Goal: Task Accomplishment & Management: Contribute content

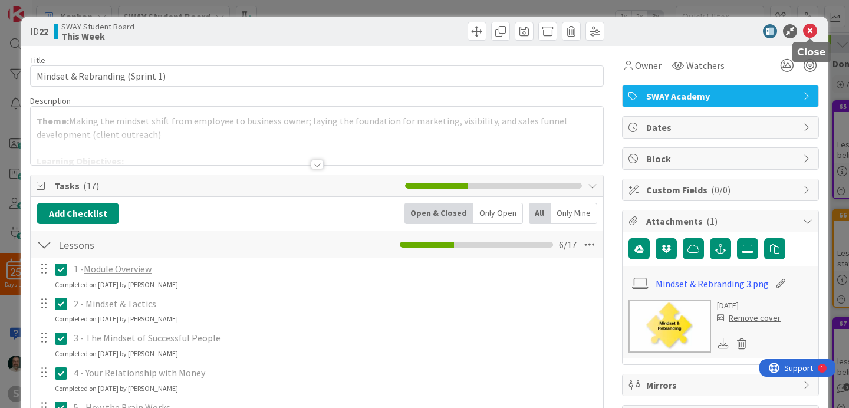
click at [810, 32] on icon at bounding box center [810, 31] width 14 height 14
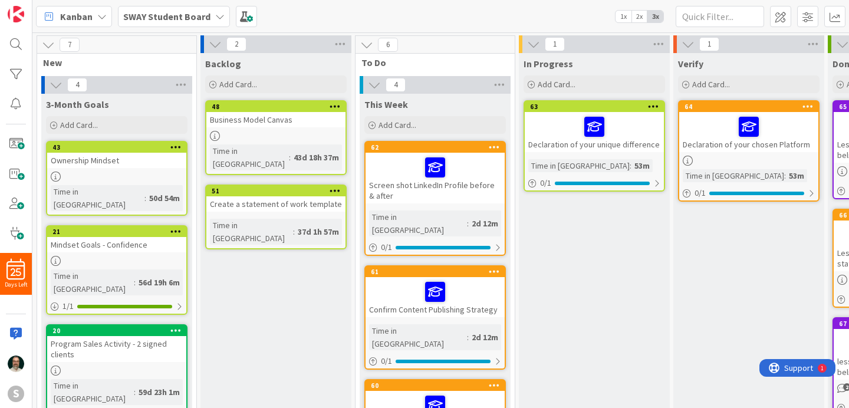
click at [719, 128] on div at bounding box center [749, 126] width 132 height 25
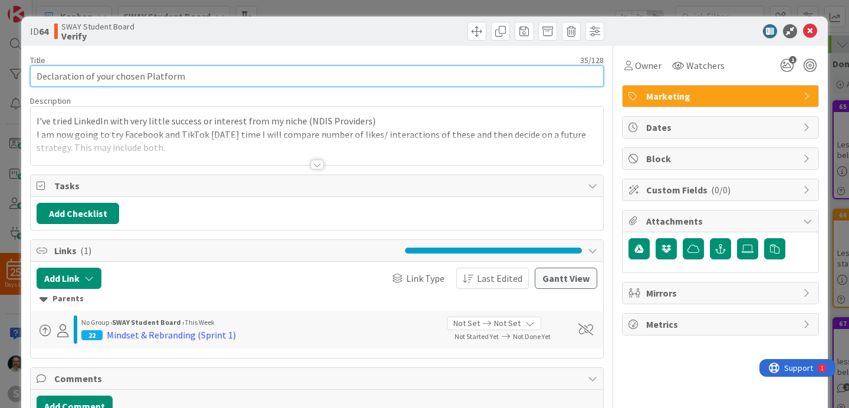
click at [38, 74] on input "Declaration of your chosen Platform" at bounding box center [317, 75] width 574 height 21
type input "Lesson 7: Declaration of your chosen Platform"
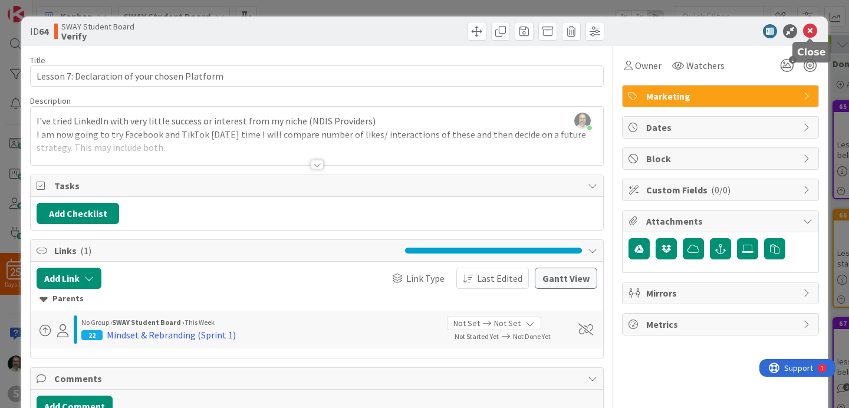
click at [813, 28] on icon at bounding box center [810, 31] width 14 height 14
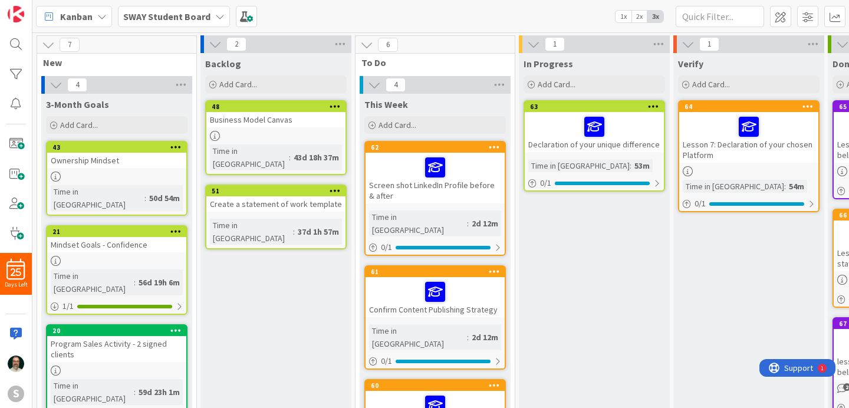
click at [559, 133] on div at bounding box center [594, 126] width 132 height 25
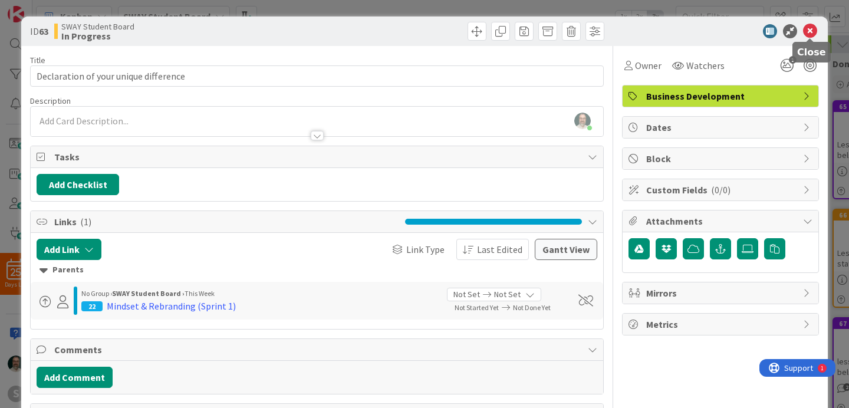
click at [813, 34] on icon at bounding box center [810, 31] width 14 height 14
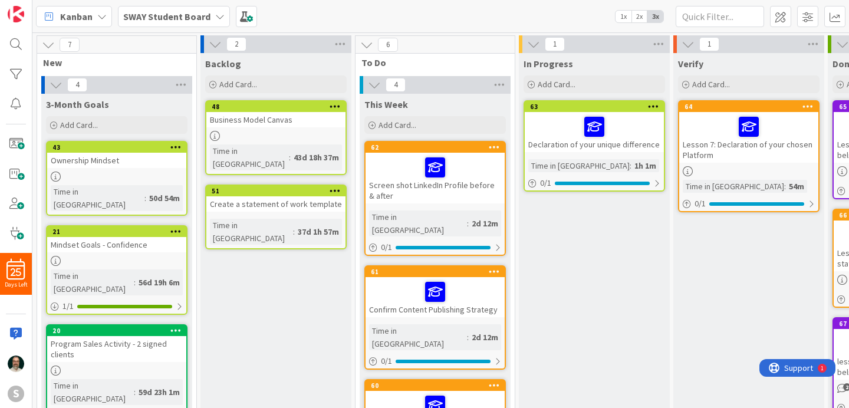
click at [754, 158] on div "Lesson 7: Declaration of your chosen Platform" at bounding box center [748, 137] width 139 height 51
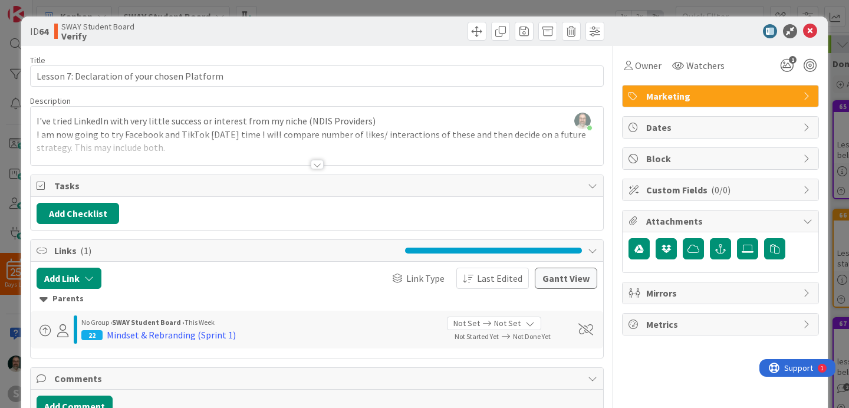
click at [316, 164] on div at bounding box center [317, 164] width 13 height 9
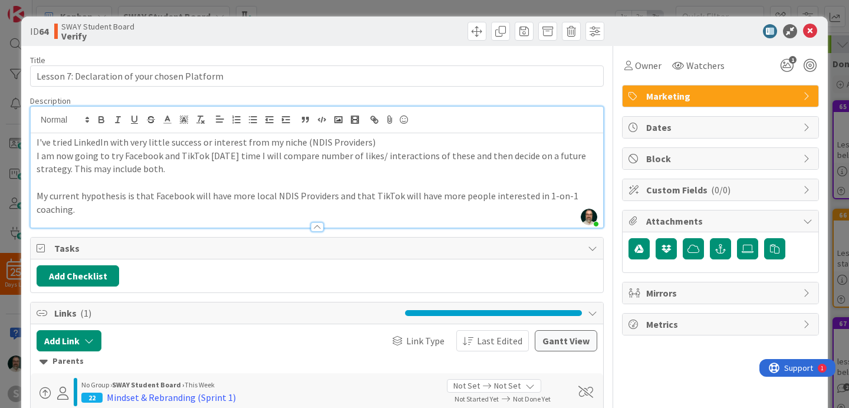
click at [179, 154] on p "I am now going to try Facebook and TikTok [DATE] time I will compare number of …" at bounding box center [317, 162] width 561 height 27
drag, startPoint x: 239, startPoint y: 154, endPoint x: 240, endPoint y: 165, distance: 10.7
click at [240, 165] on p "I am now going to try Facebook and possibly TikTok [DATE] time I will compare n…" at bounding box center [317, 162] width 561 height 27
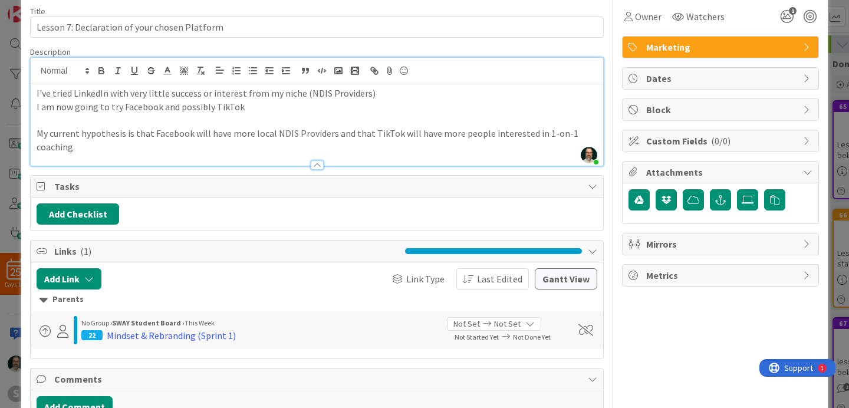
scroll to position [121, 0]
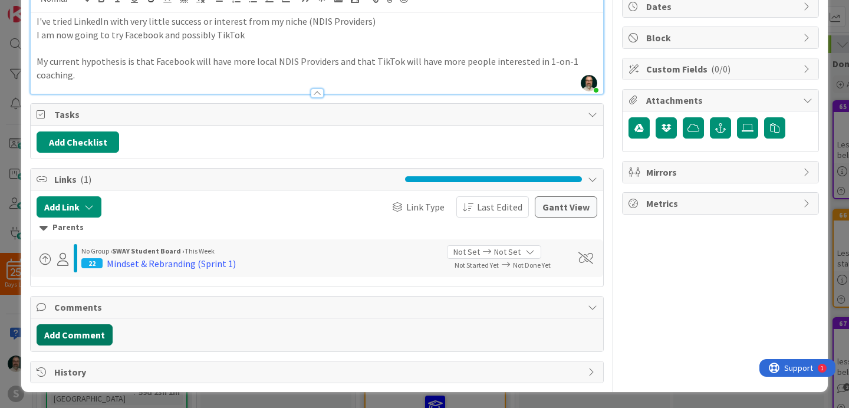
click at [77, 333] on button "Add Comment" at bounding box center [75, 334] width 76 height 21
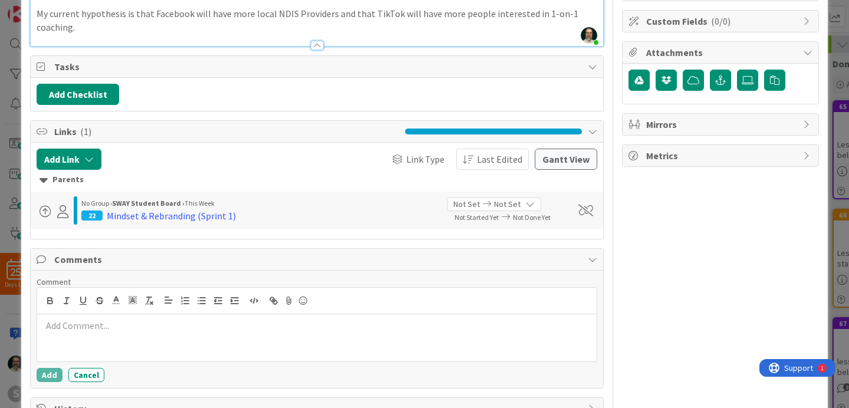
scroll to position [205, 0]
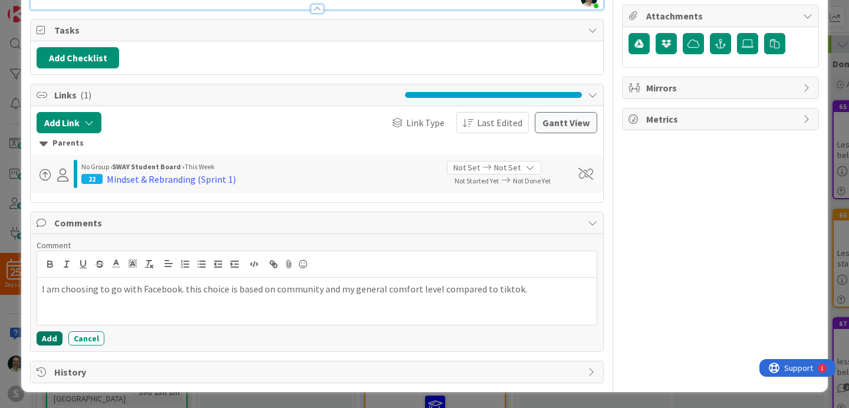
click at [55, 336] on button "Add" at bounding box center [50, 338] width 26 height 14
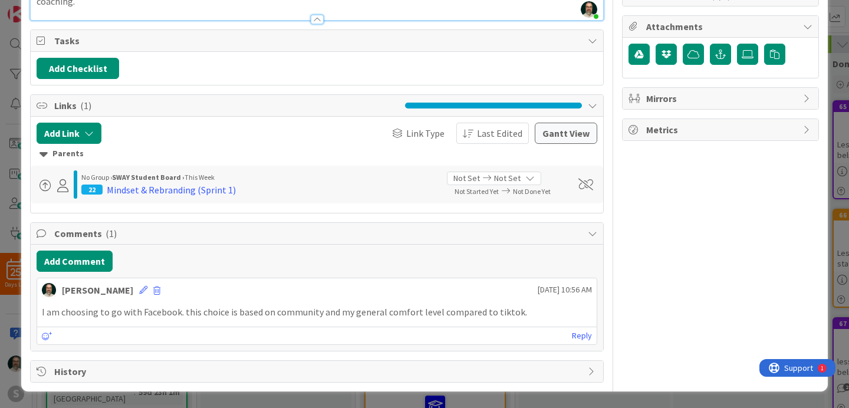
scroll to position [0, 0]
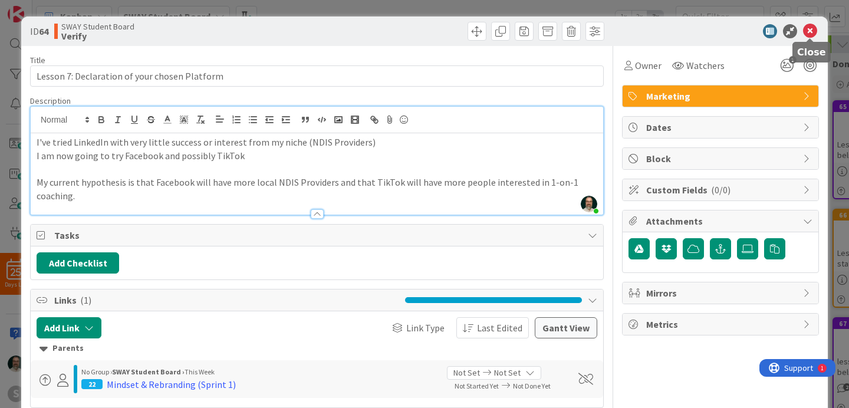
click at [813, 28] on icon at bounding box center [810, 31] width 14 height 14
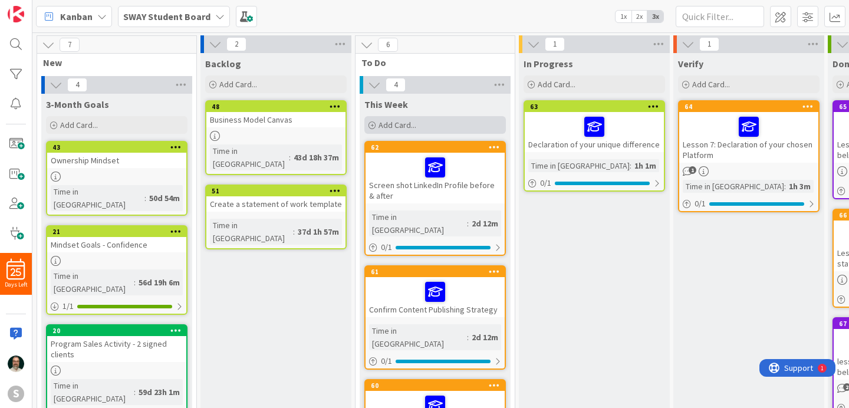
click at [412, 124] on span "Add Card..." at bounding box center [398, 125] width 38 height 11
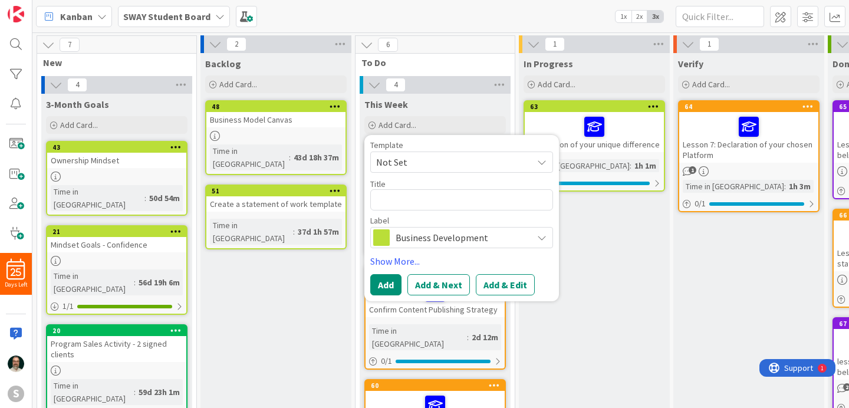
type textarea "x"
type textarea "C"
type textarea "x"
type textarea "Cr"
type textarea "x"
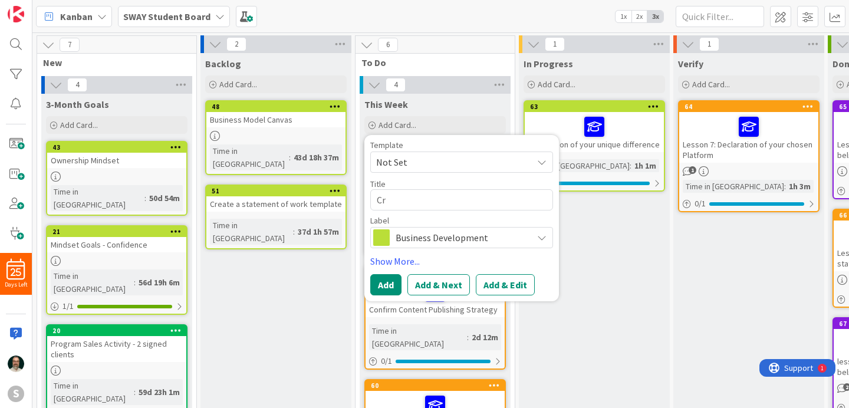
type textarea "Cre"
type textarea "x"
type textarea "Crea"
type textarea "x"
type textarea "Crear"
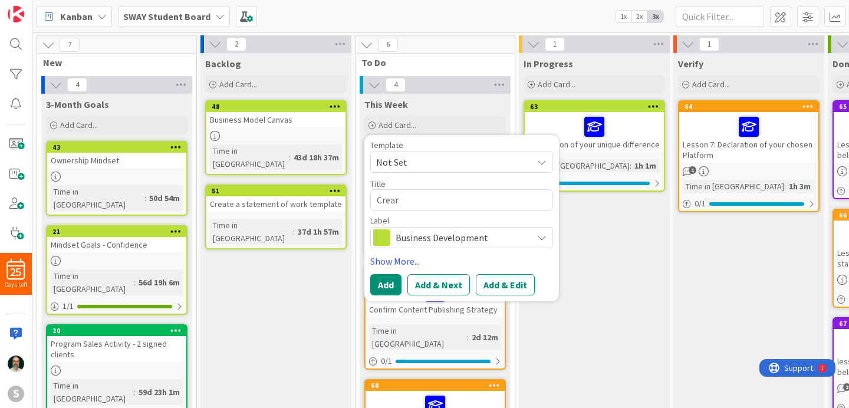
type textarea "x"
type textarea "Creare"
type textarea "x"
type textarea "Creare"
type textarea "x"
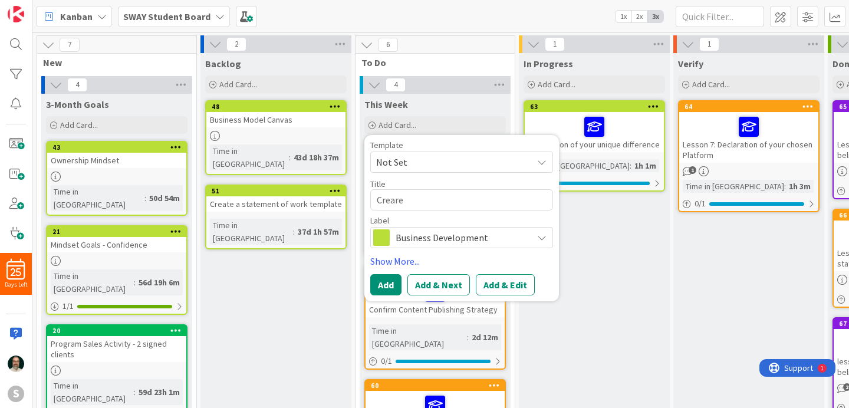
type textarea "Creare F"
type textarea "x"
type textarea "Creare Fa"
type textarea "x"
type textarea "Creare Fac"
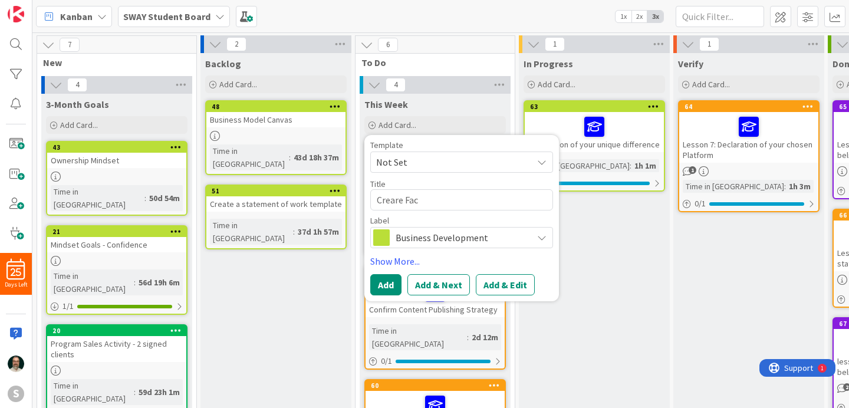
type textarea "x"
type textarea "Creare Face"
type textarea "x"
type textarea "Creare Faceb"
type textarea "x"
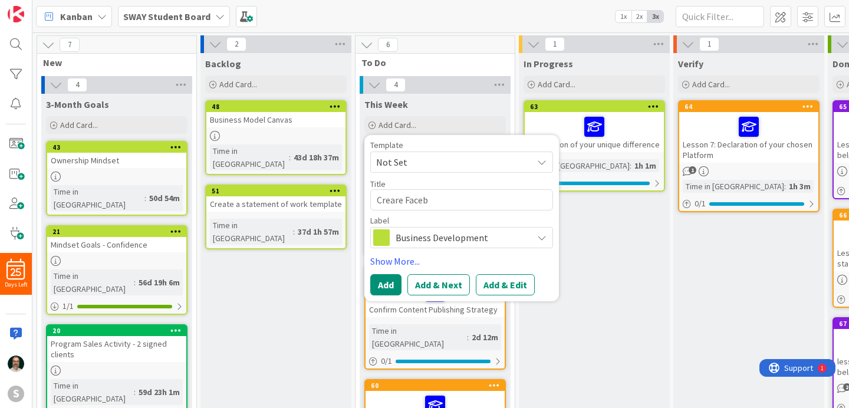
type textarea "Creare Facebo"
type textarea "x"
type textarea "Creare Faceboo"
type textarea "x"
type textarea "Creare Facebook"
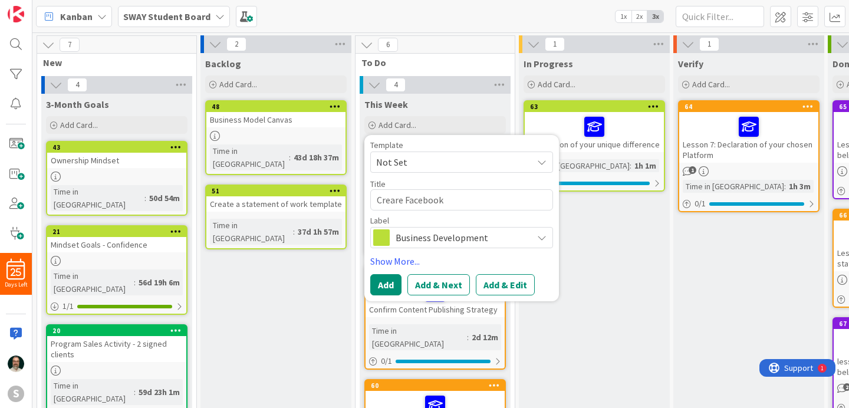
type textarea "x"
type textarea "Creare Facebook"
type textarea "x"
type textarea "Creare Facebook a"
type textarea "x"
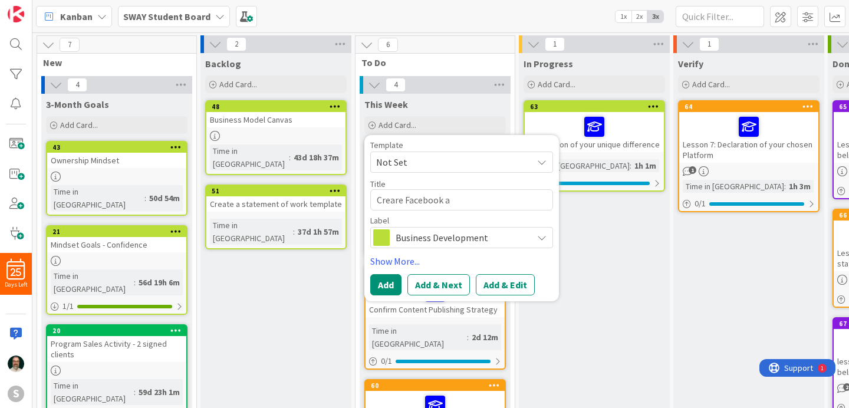
type textarea "Creare Facebook ac"
type textarea "x"
type textarea "Creare Facebook acc"
type textarea "x"
type textarea "Creare Facebook acco"
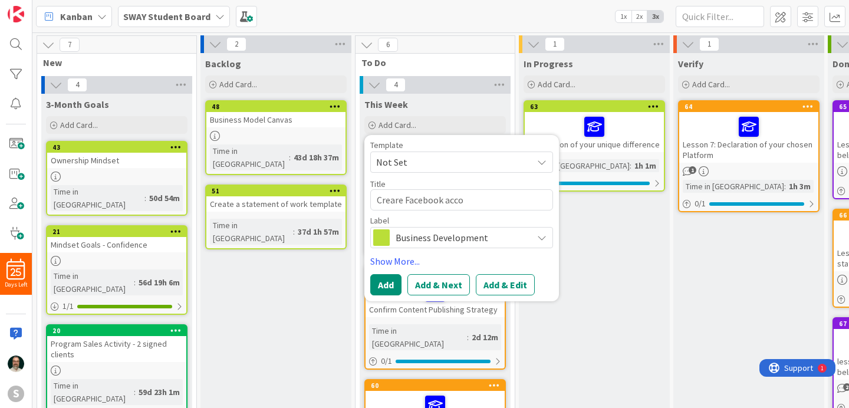
type textarea "x"
type textarea "Creare Facebook accou"
type textarea "x"
type textarea "Creare Facebook accoun"
type textarea "x"
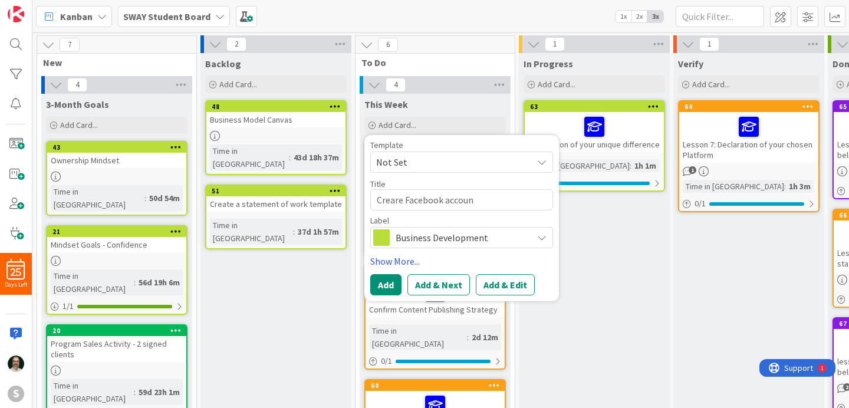
type textarea "Creare Facebook account"
click at [398, 201] on textarea "Creare Facebook account" at bounding box center [461, 199] width 183 height 21
type textarea "x"
type textarea "Creae Facebook account"
type textarea "x"
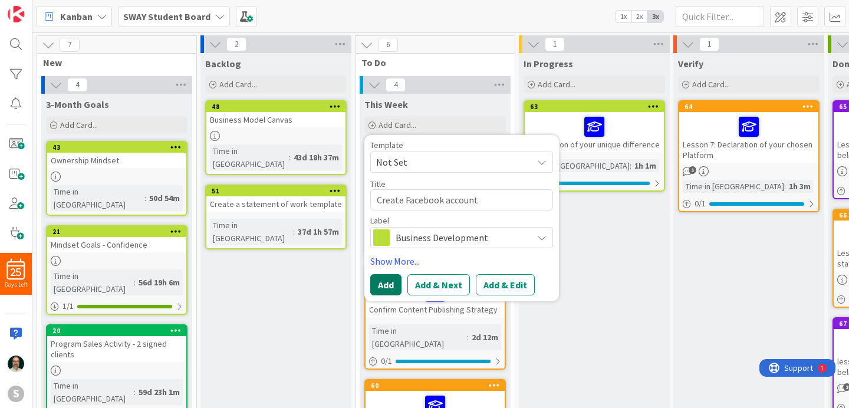
type textarea "Create Facebook account"
click at [386, 281] on button "Add" at bounding box center [385, 284] width 31 height 21
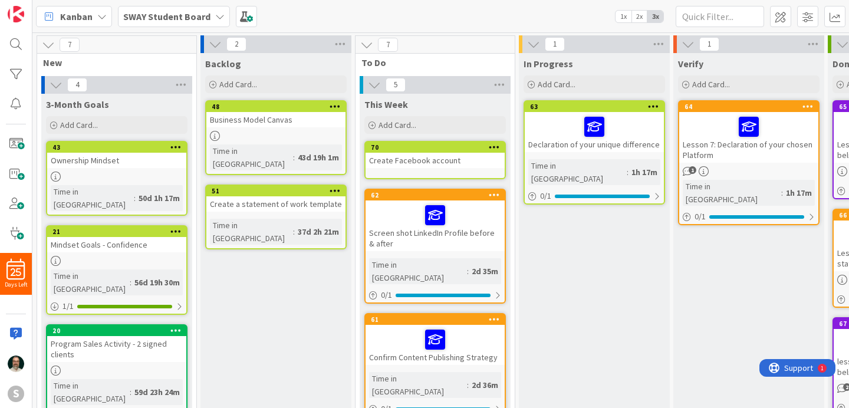
click at [428, 247] on div "Screen shot LinkedIn Profile before & after" at bounding box center [435, 226] width 139 height 51
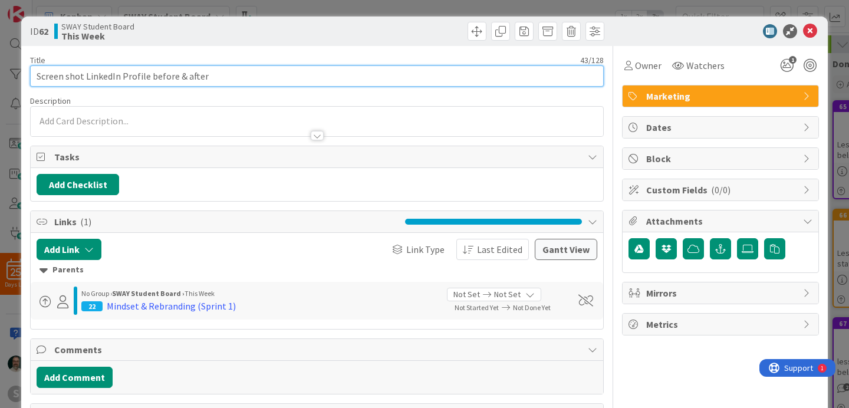
click at [40, 75] on input "Screen shot LinkedIn Profile before & after" at bounding box center [317, 75] width 574 height 21
type input "Lesson 9: Screen shot LinkedIn Profile before & after"
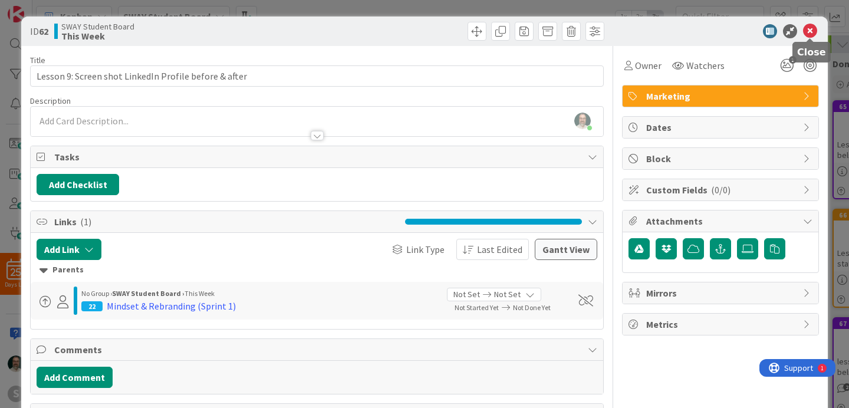
click at [812, 32] on icon at bounding box center [810, 31] width 14 height 14
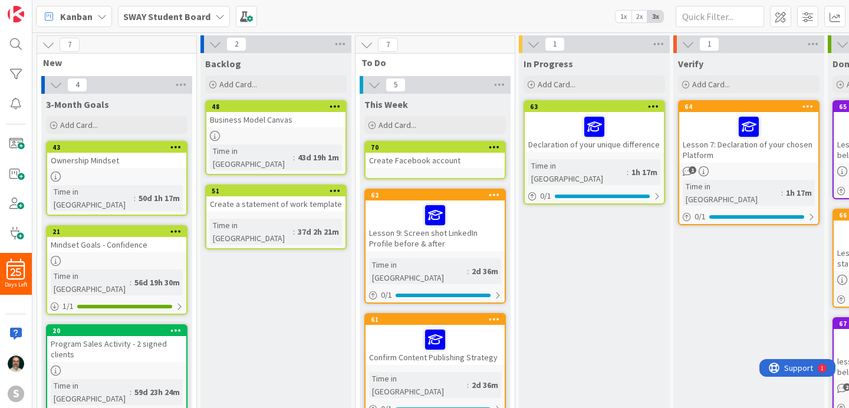
click at [393, 327] on div at bounding box center [435, 339] width 132 height 25
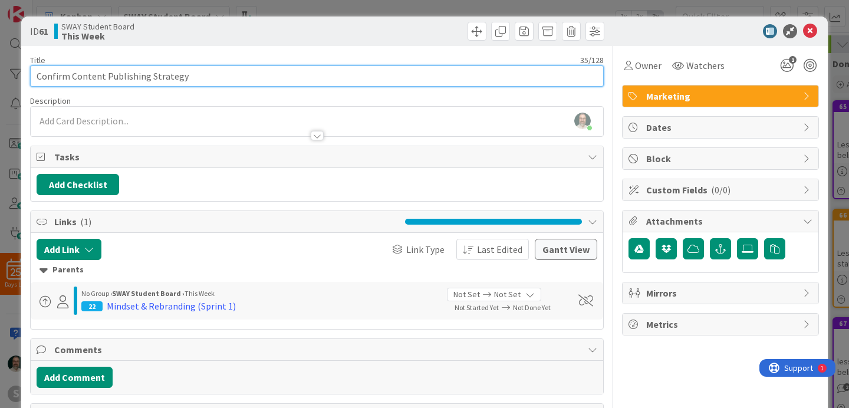
click at [38, 75] on input "Confirm Content Publishing Strategy" at bounding box center [317, 75] width 574 height 21
type input "Lesson 10: Confirm Content Publishing Strategy"
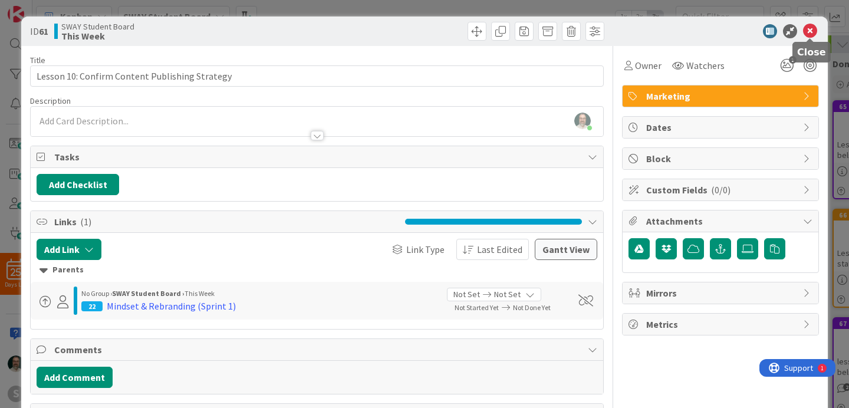
click at [815, 31] on icon at bounding box center [810, 31] width 14 height 14
